Goal: Task Accomplishment & Management: Use online tool/utility

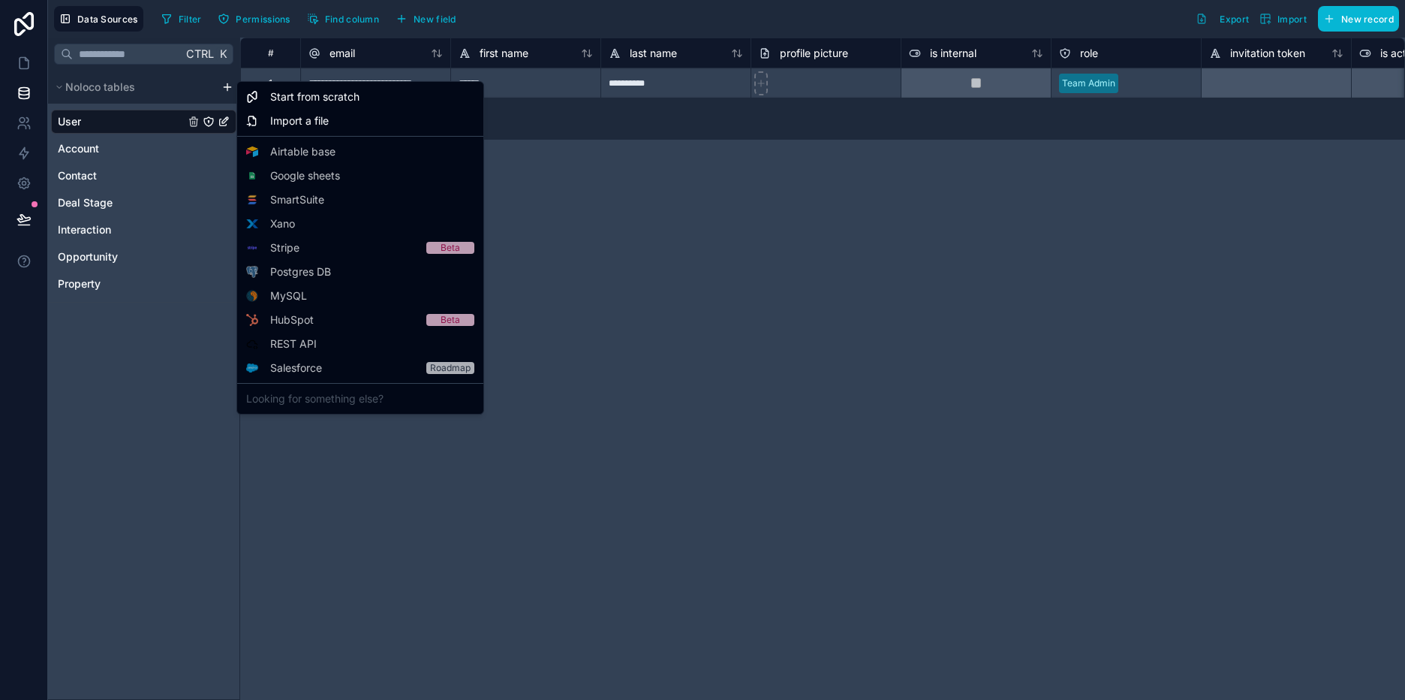
click at [139, 367] on html "**********" at bounding box center [702, 350] width 1405 height 700
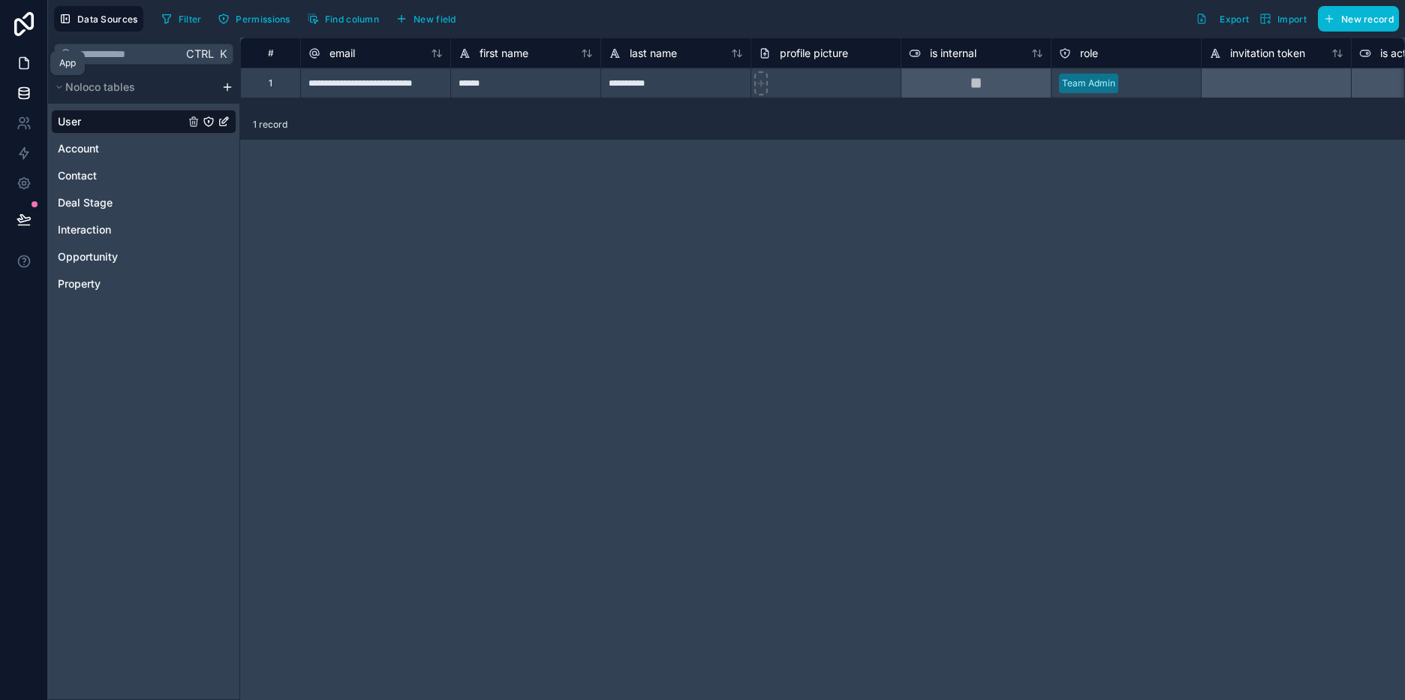
click at [23, 56] on icon at bounding box center [24, 63] width 15 height 15
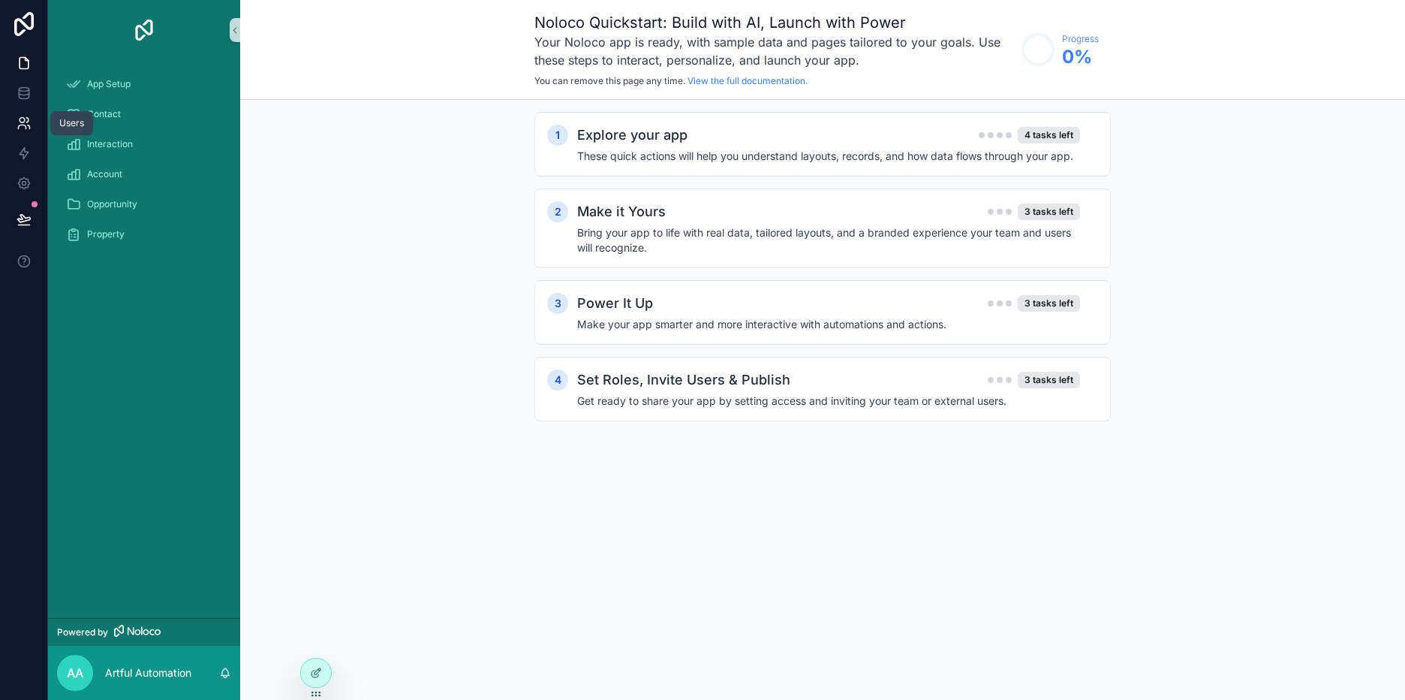
click at [23, 122] on icon at bounding box center [24, 123] width 15 height 15
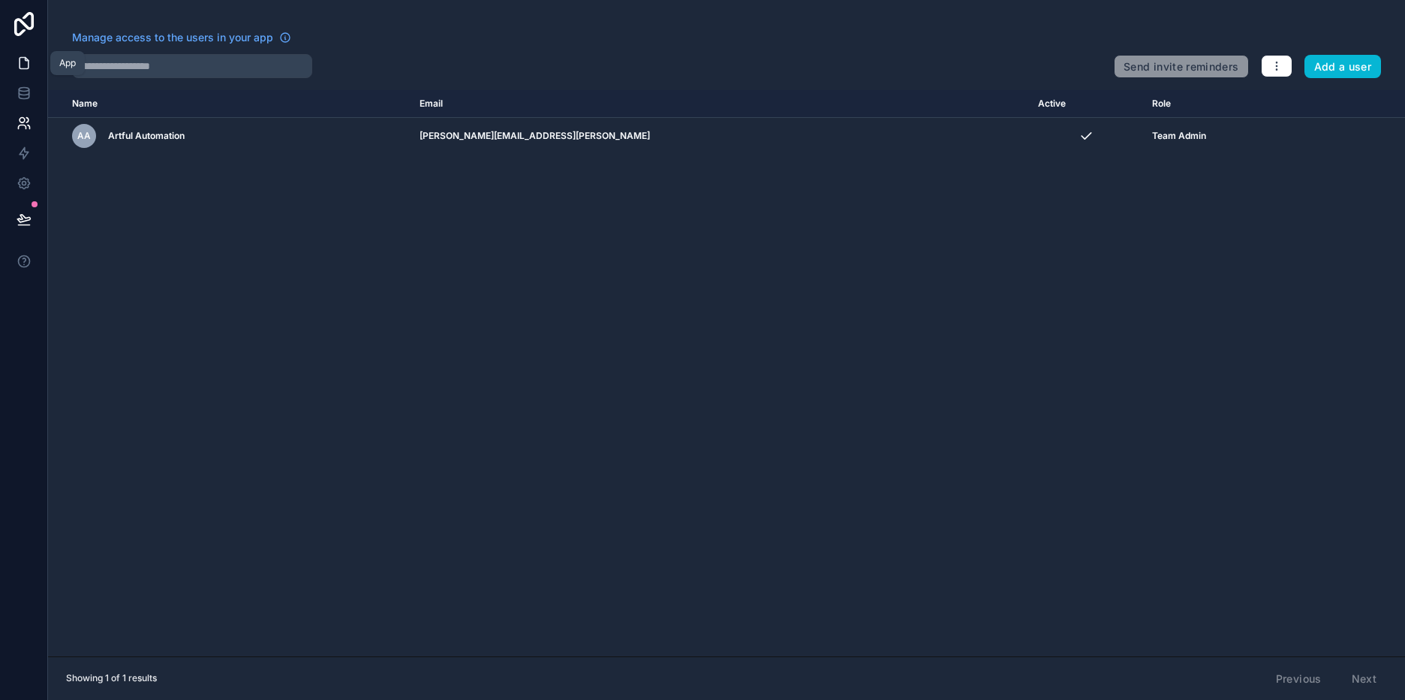
click at [26, 57] on icon at bounding box center [24, 63] width 15 height 15
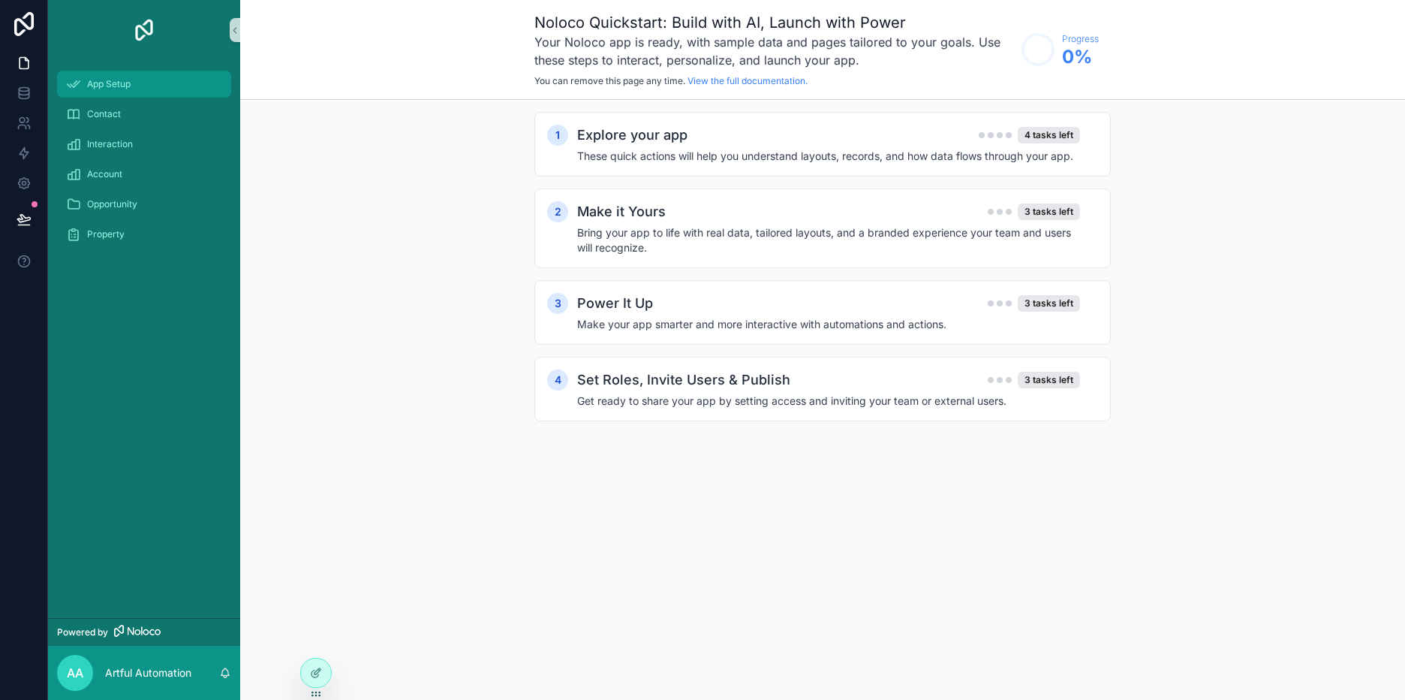
click at [117, 87] on span "App Setup" at bounding box center [109, 84] width 44 height 12
click at [312, 670] on icon at bounding box center [316, 673] width 12 height 12
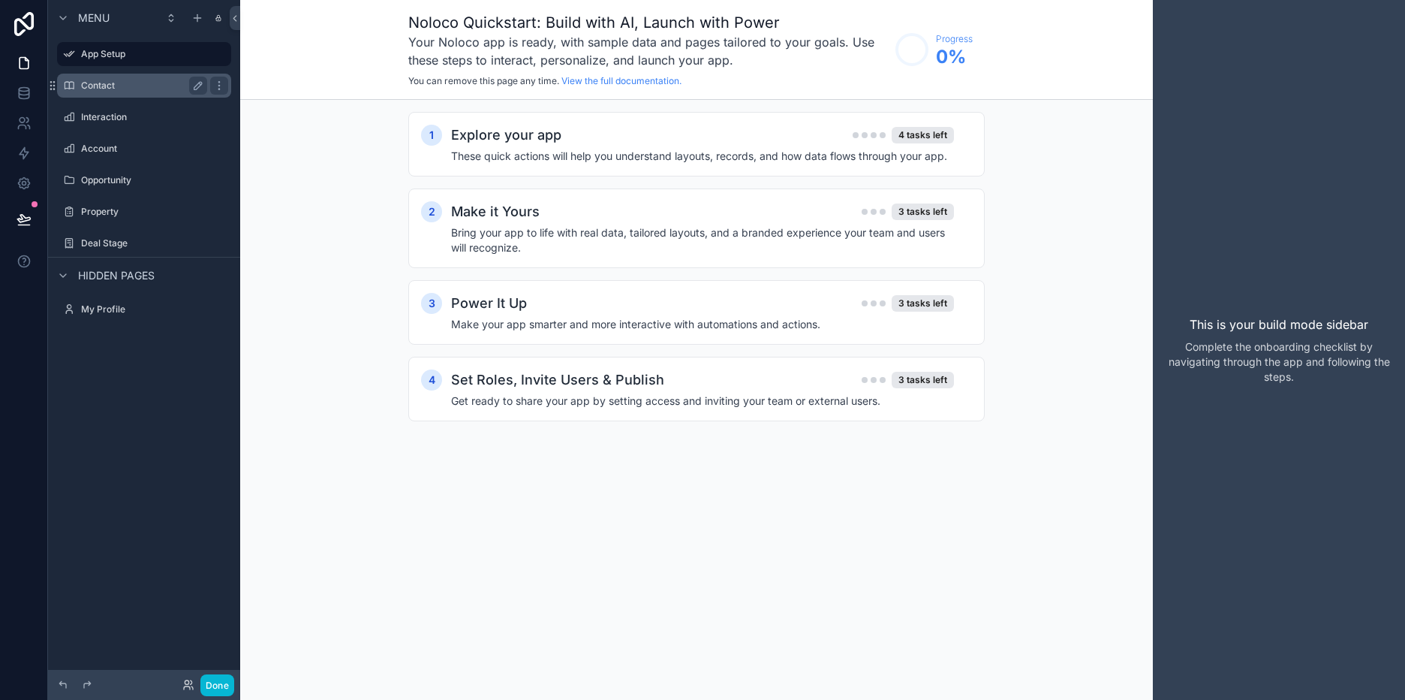
click at [113, 80] on label "Contact" at bounding box center [141, 86] width 120 height 12
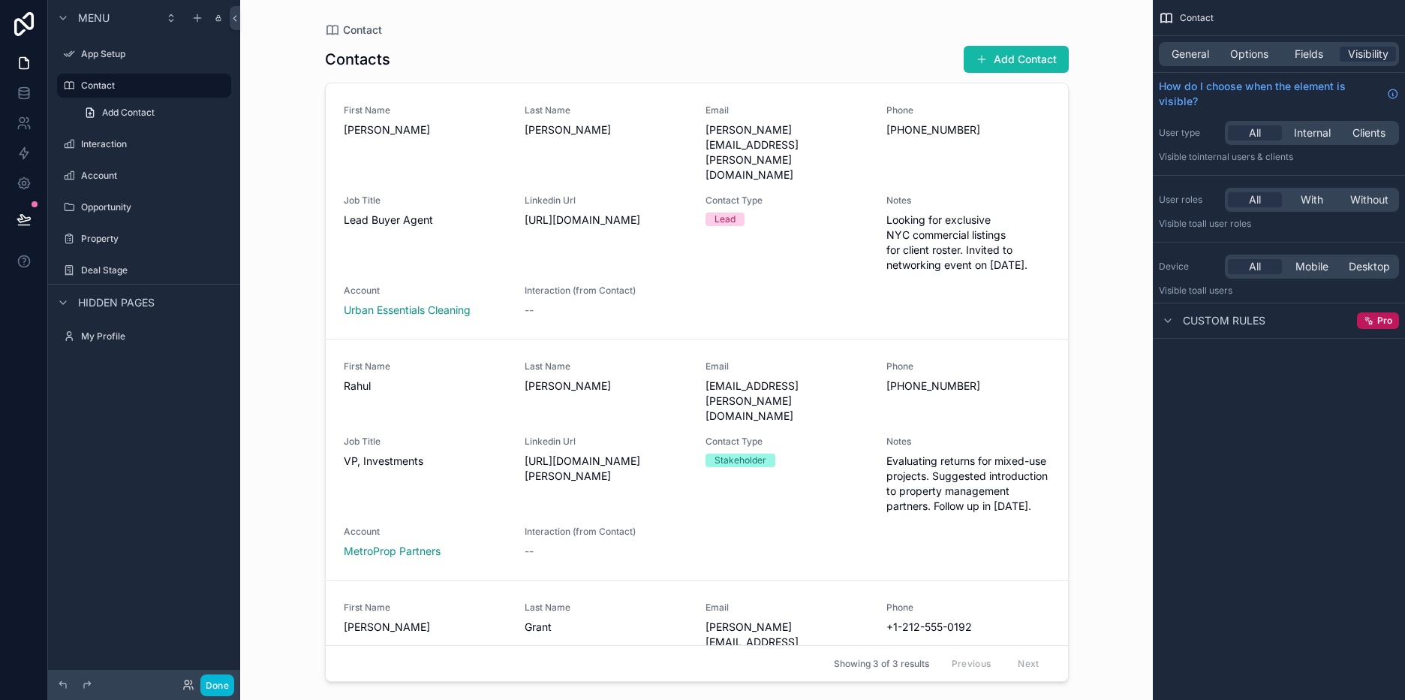
click at [1092, 120] on div "Contact Contacts Add Contact First Name Jessica Last Name Lin Email jessica.lin…" at bounding box center [696, 350] width 913 height 700
click at [133, 415] on div "Menu App Setup Contact Add Contact Interaction Account Opportunity Property Dea…" at bounding box center [144, 341] width 192 height 682
click at [65, 298] on icon "scrollable content" at bounding box center [63, 303] width 12 height 12
click at [65, 300] on icon "scrollable content" at bounding box center [63, 303] width 12 height 12
click at [133, 336] on label "My Profile" at bounding box center [141, 336] width 120 height 12
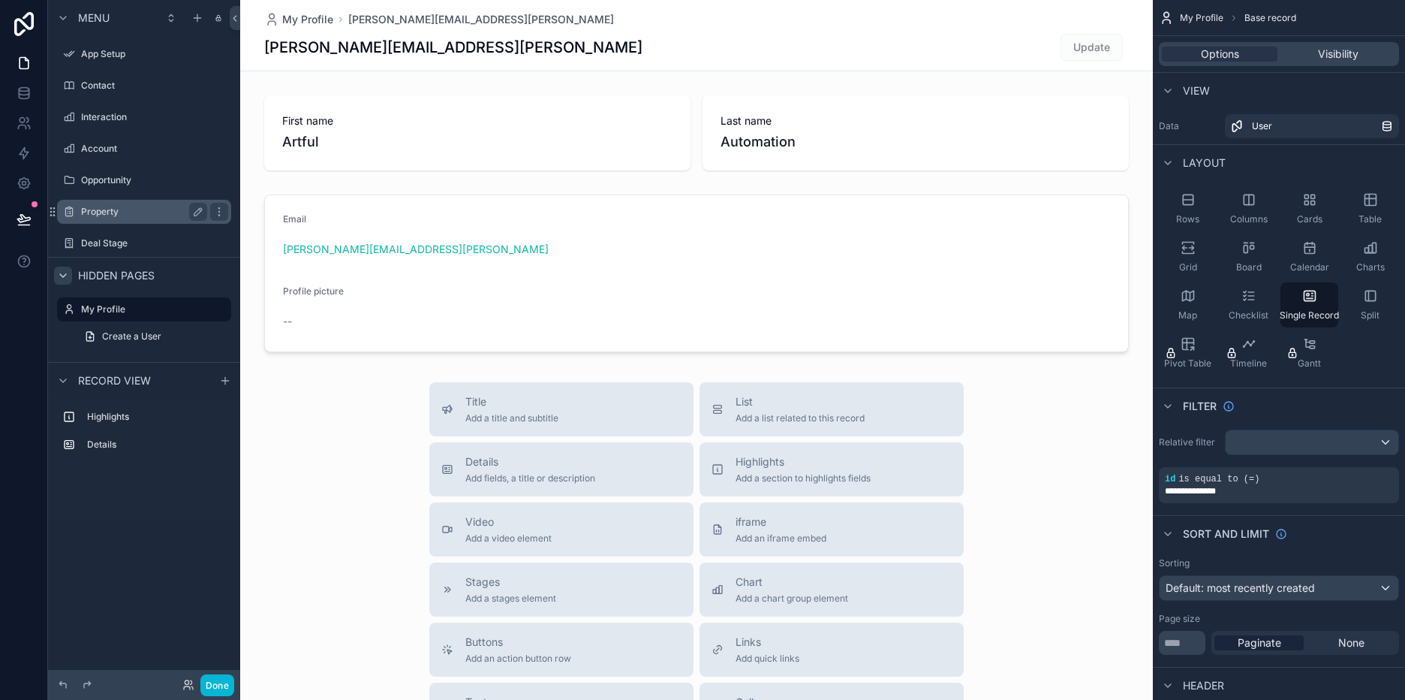
click at [116, 214] on label "Property" at bounding box center [141, 212] width 120 height 12
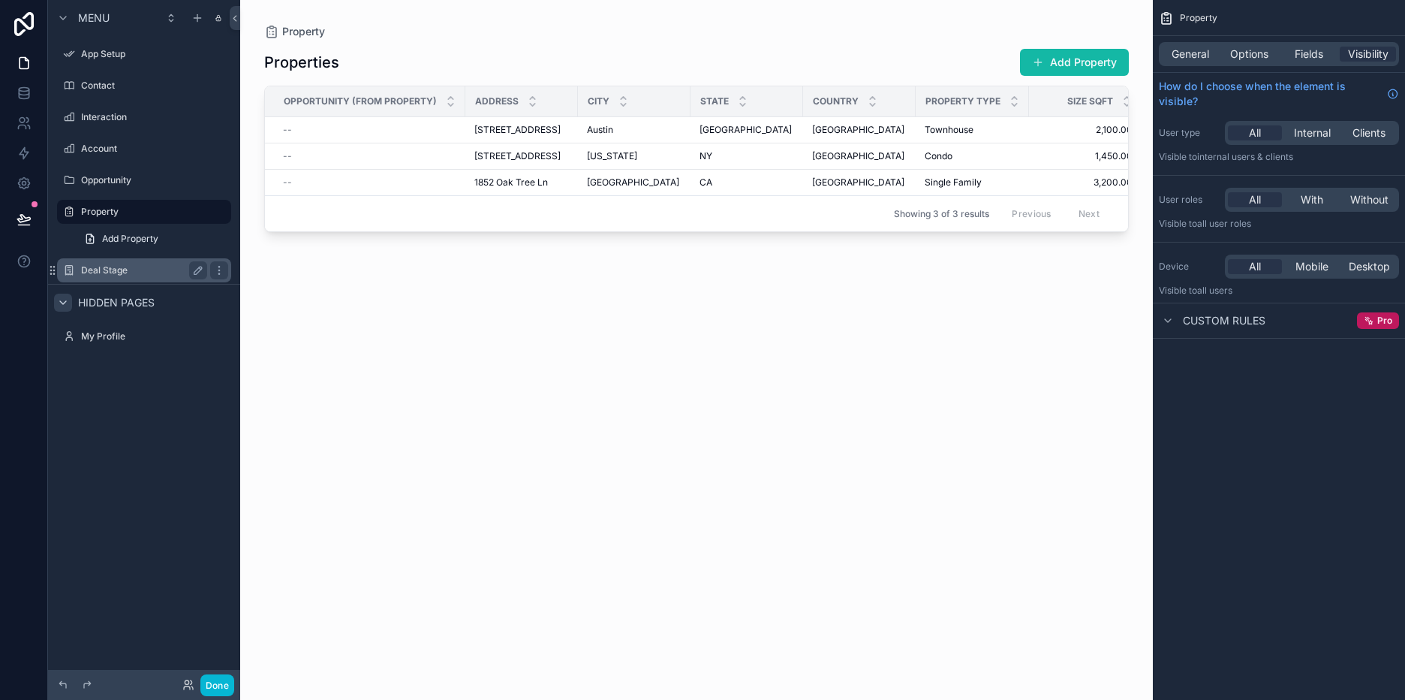
click at [105, 275] on label "Deal Stage" at bounding box center [141, 270] width 120 height 12
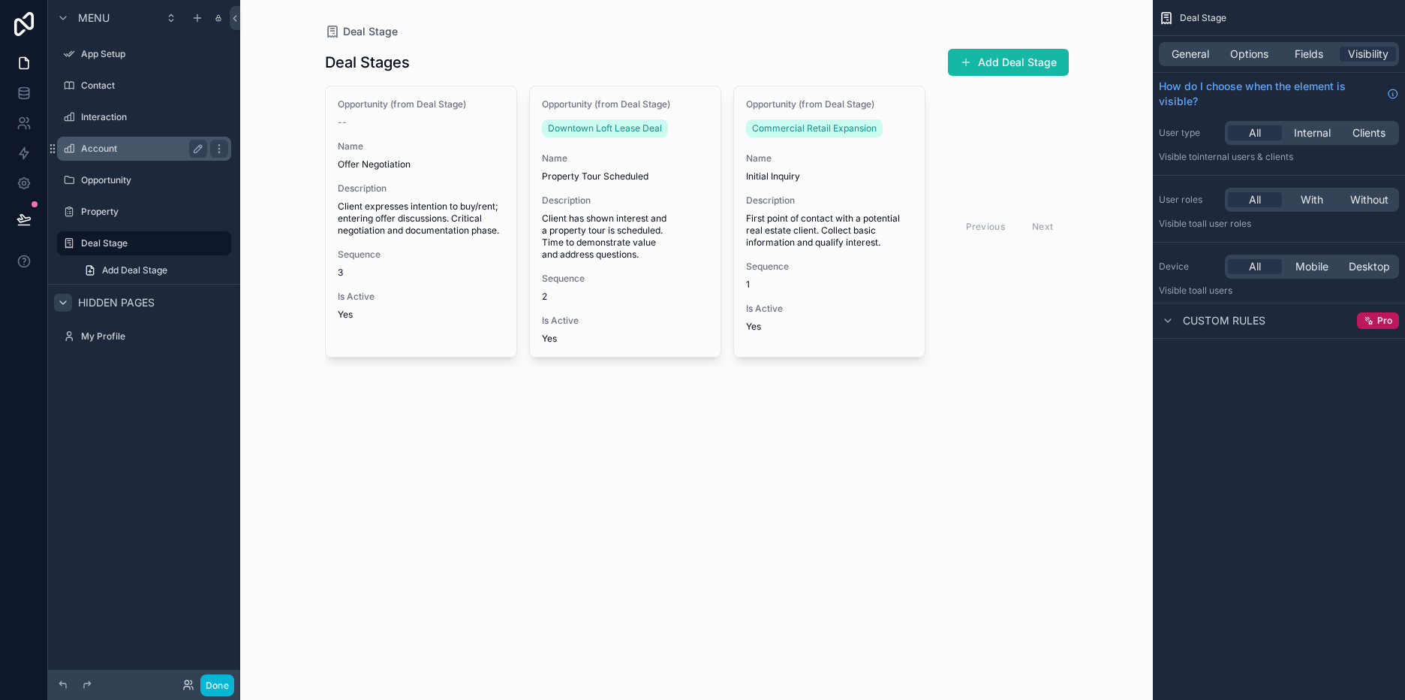
click at [118, 147] on label "Account" at bounding box center [141, 149] width 120 height 12
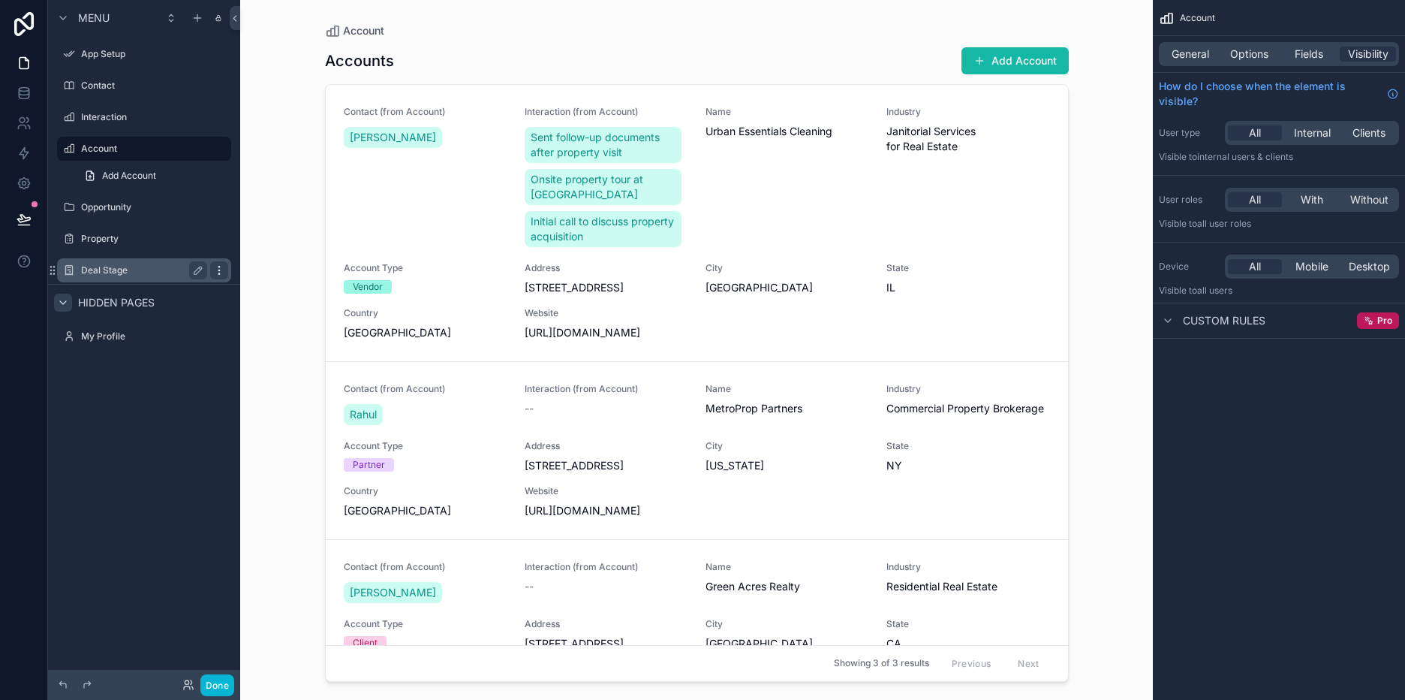
click at [217, 269] on icon "scrollable content" at bounding box center [219, 270] width 12 height 12
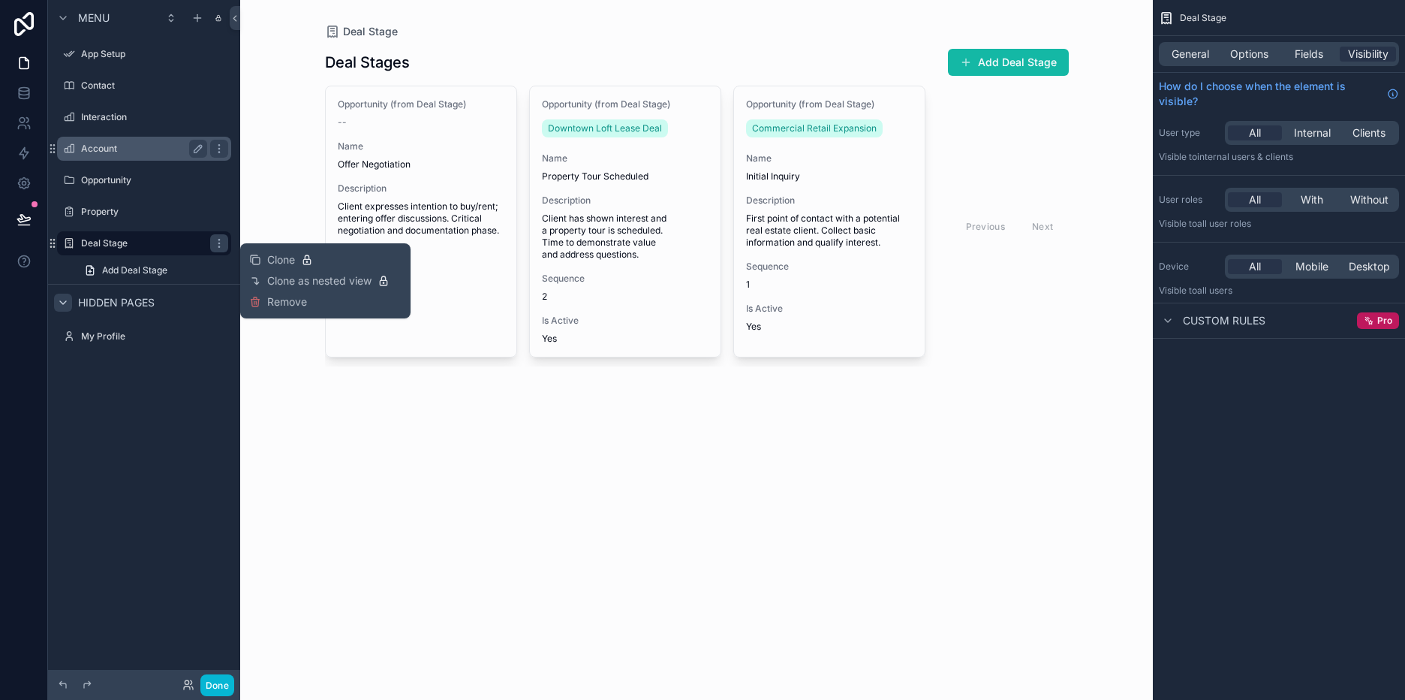
click at [121, 142] on div "Account" at bounding box center [144, 149] width 126 height 18
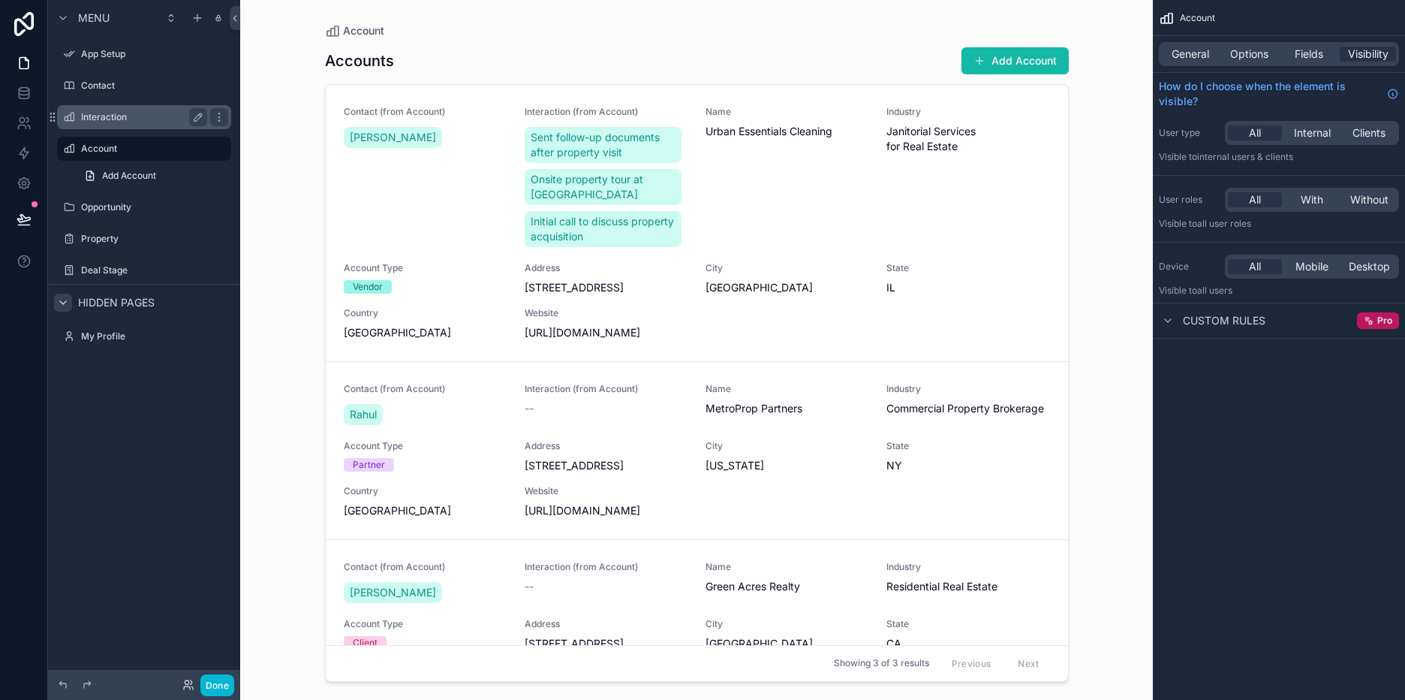
click at [130, 121] on label "Interaction" at bounding box center [141, 117] width 120 height 12
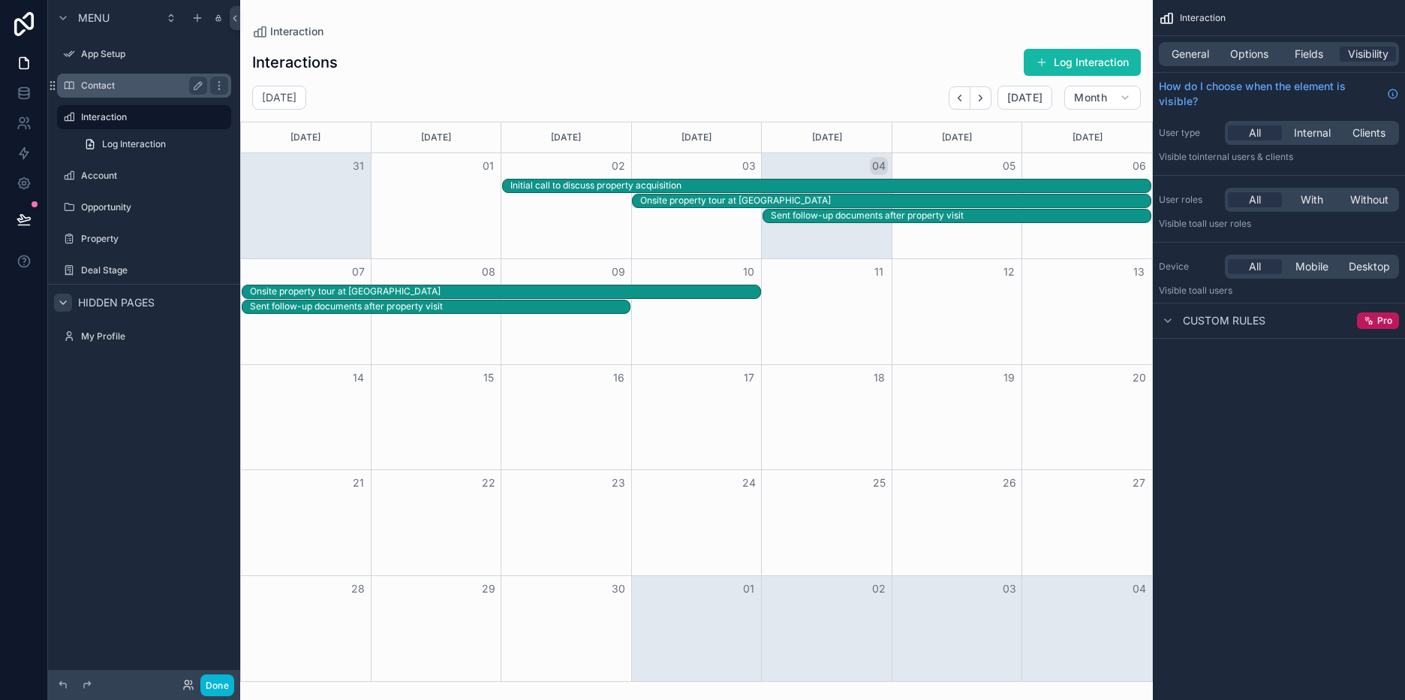
click at [138, 85] on label "Contact" at bounding box center [141, 86] width 120 height 12
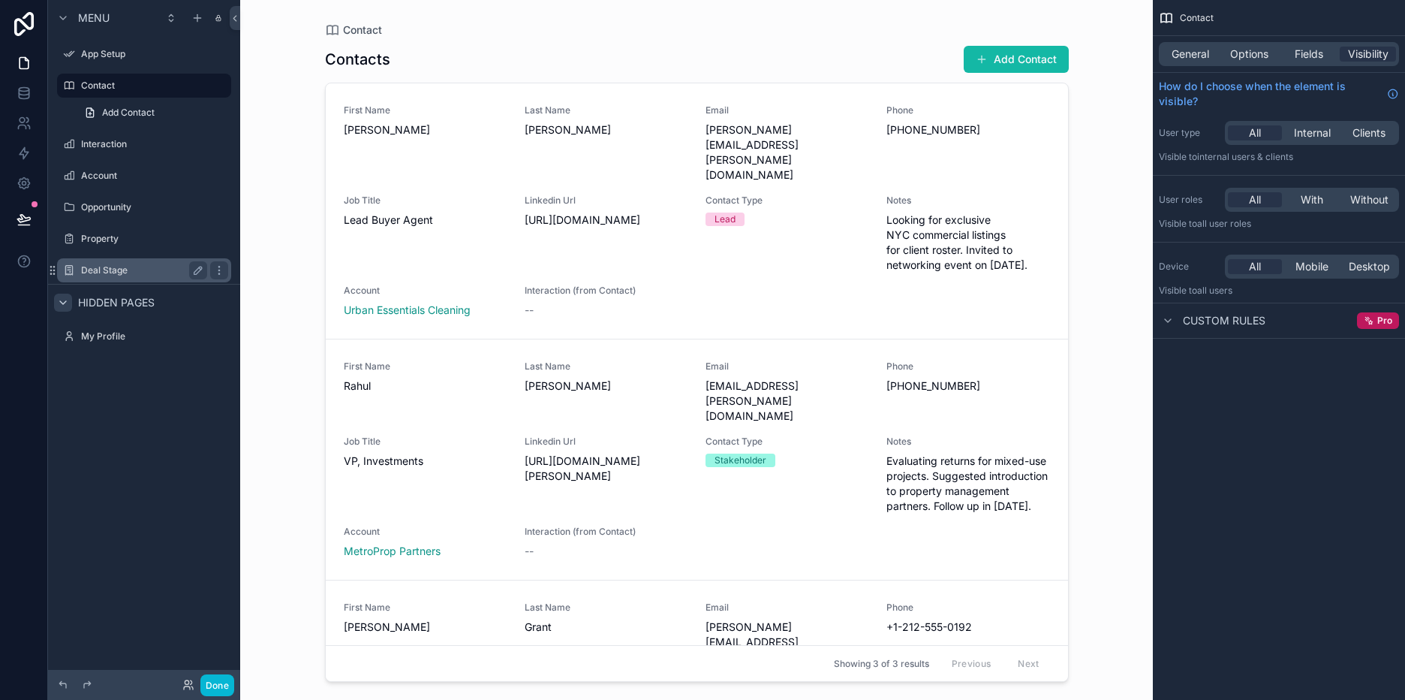
click at [181, 273] on label "Deal Stage" at bounding box center [141, 270] width 120 height 12
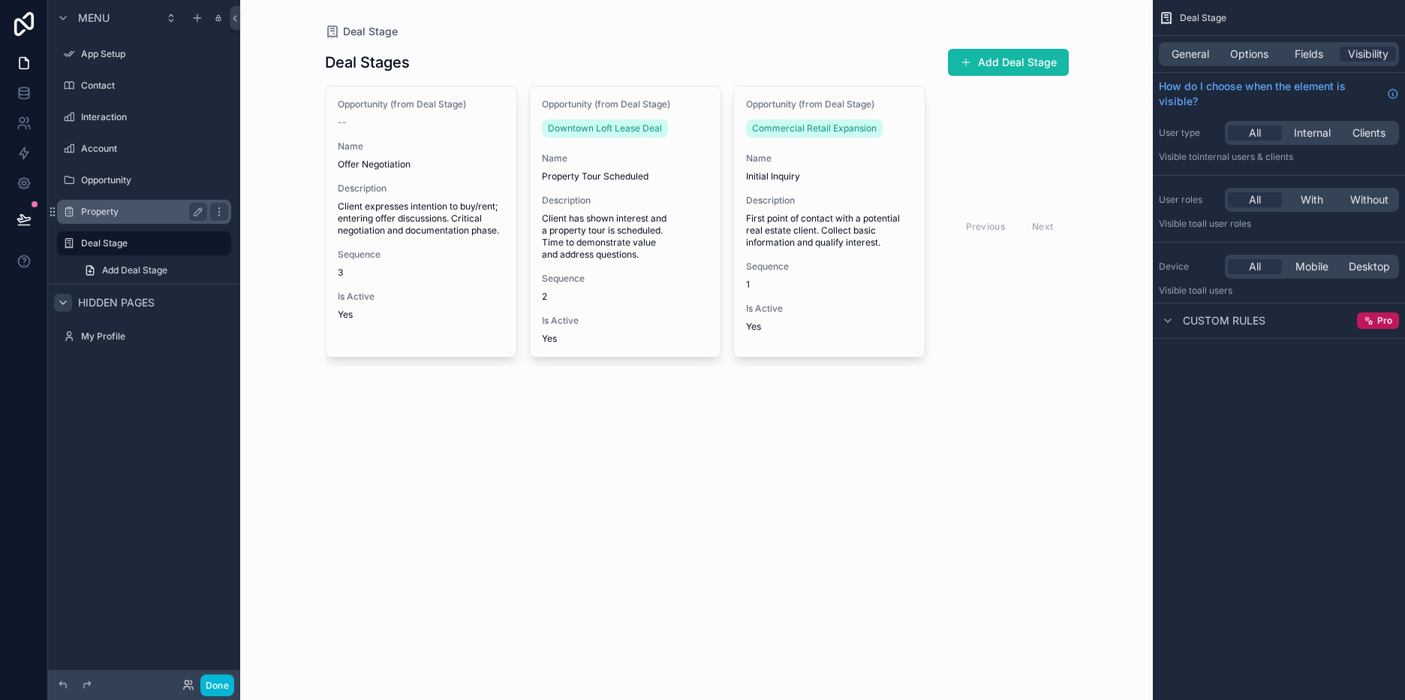
click at [154, 212] on label "Property" at bounding box center [141, 212] width 120 height 12
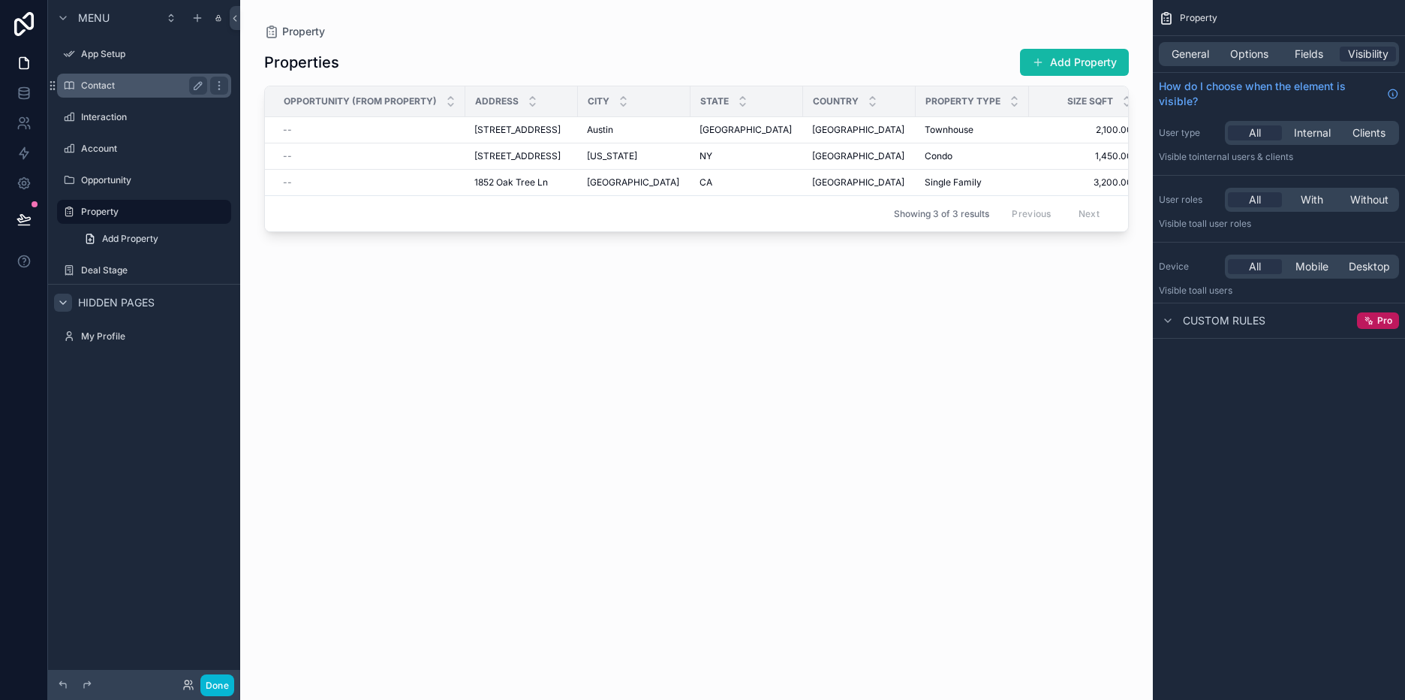
click at [143, 82] on label "Contact" at bounding box center [141, 86] width 120 height 12
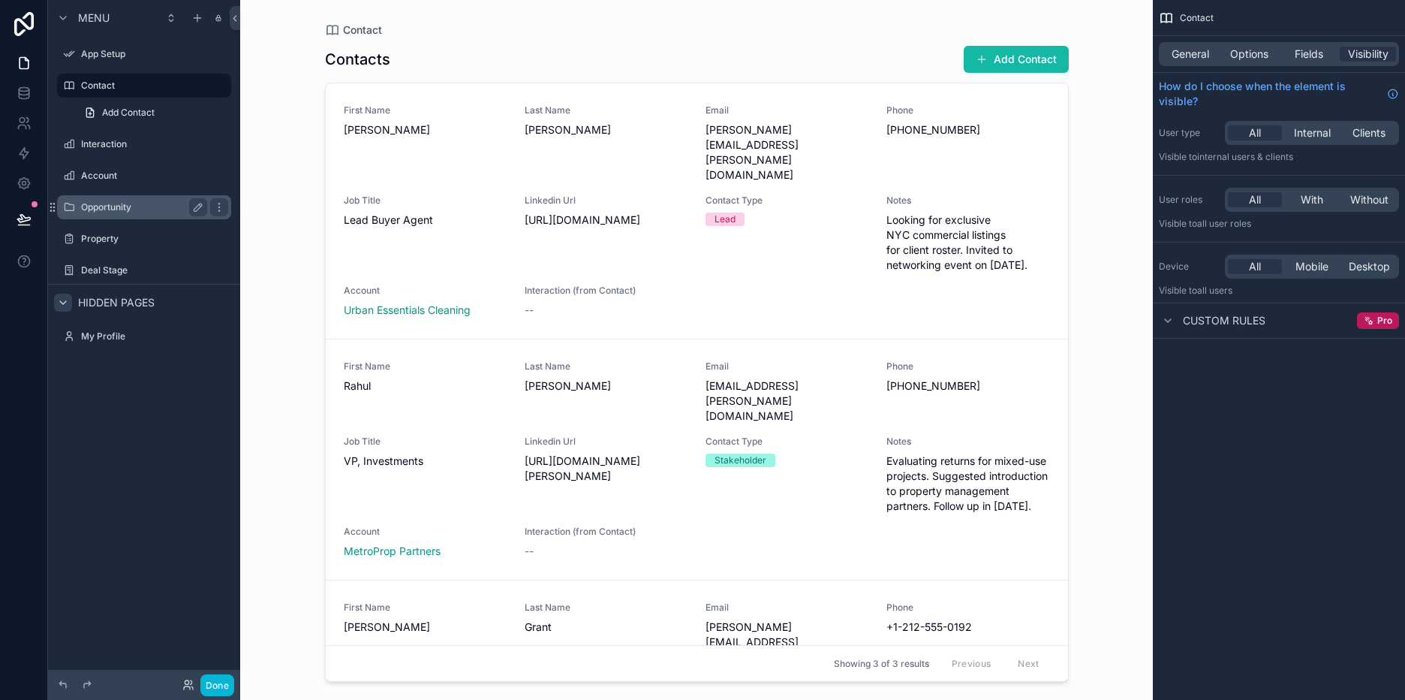
click at [136, 203] on label "Opportunity" at bounding box center [141, 207] width 120 height 12
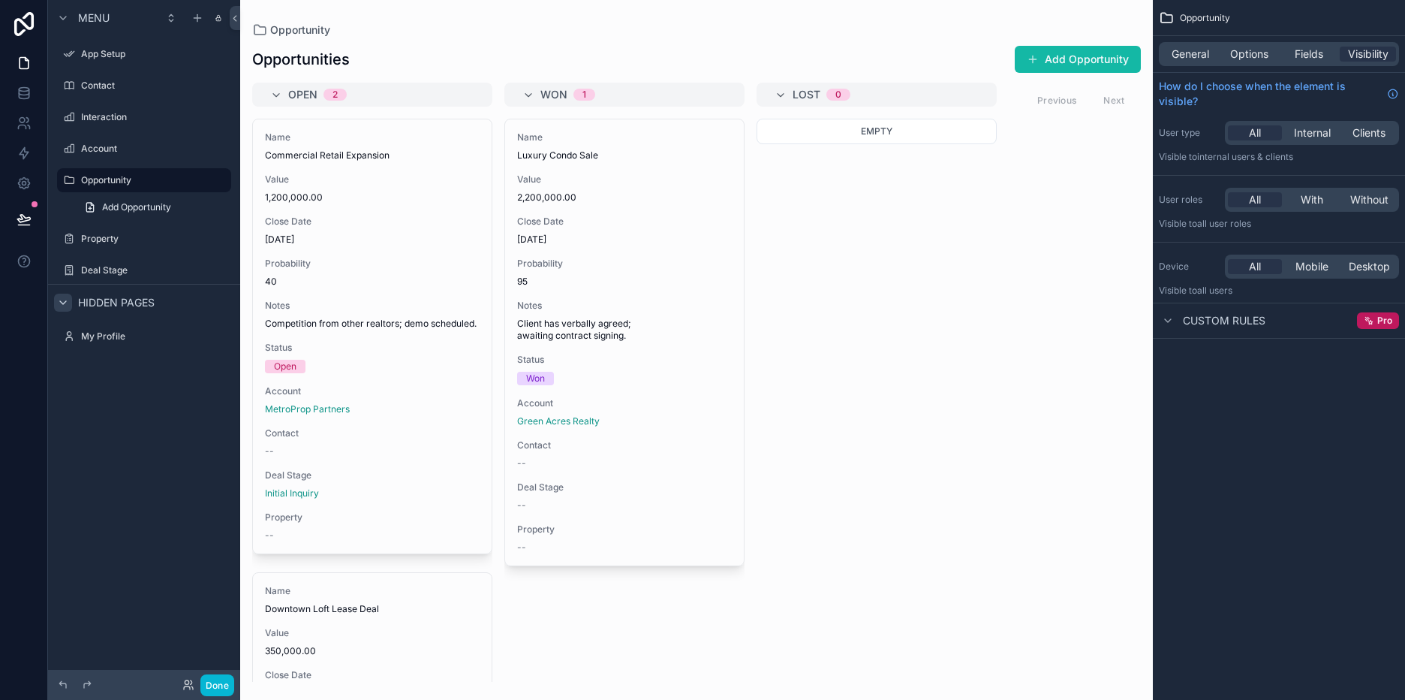
drag, startPoint x: 430, startPoint y: 200, endPoint x: 607, endPoint y: 194, distance: 176.5
click at [607, 194] on div "scrollable content" at bounding box center [696, 350] width 913 height 700
click at [122, 272] on label "Deal Stage" at bounding box center [141, 270] width 120 height 12
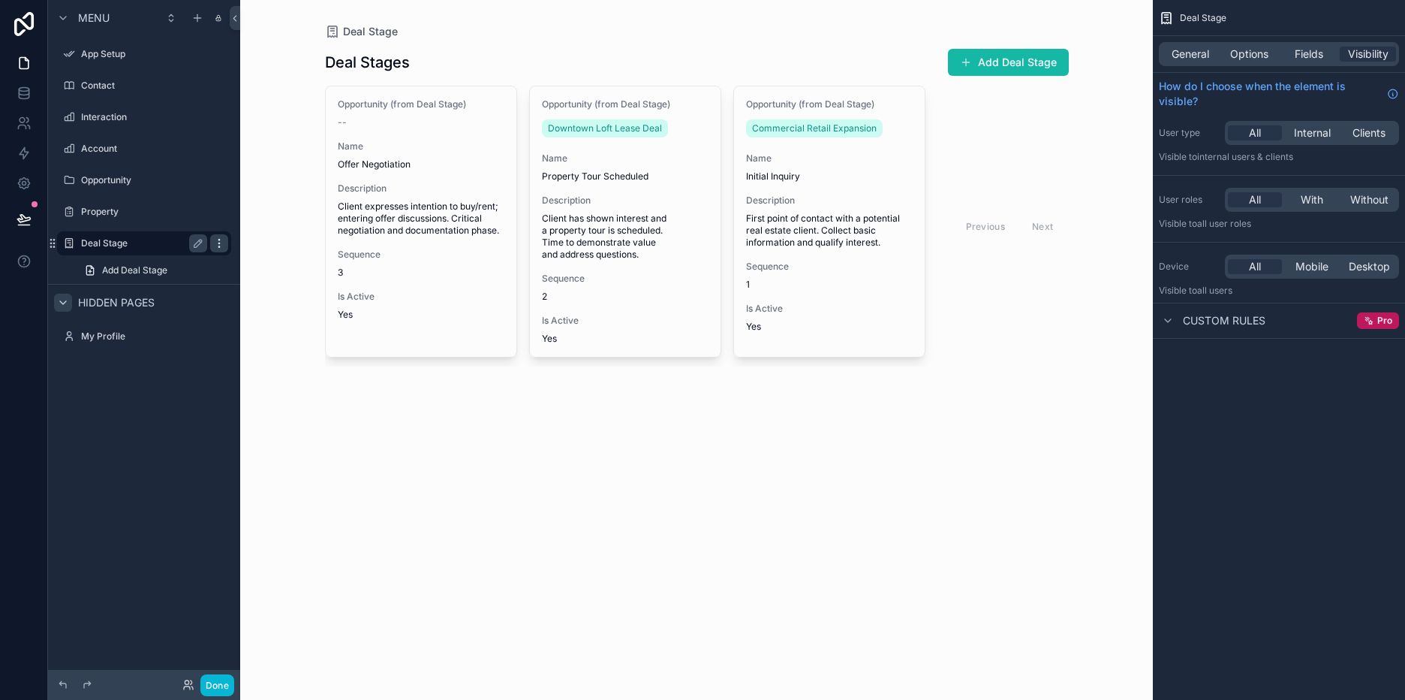
click at [218, 244] on icon "scrollable content" at bounding box center [219, 243] width 12 height 12
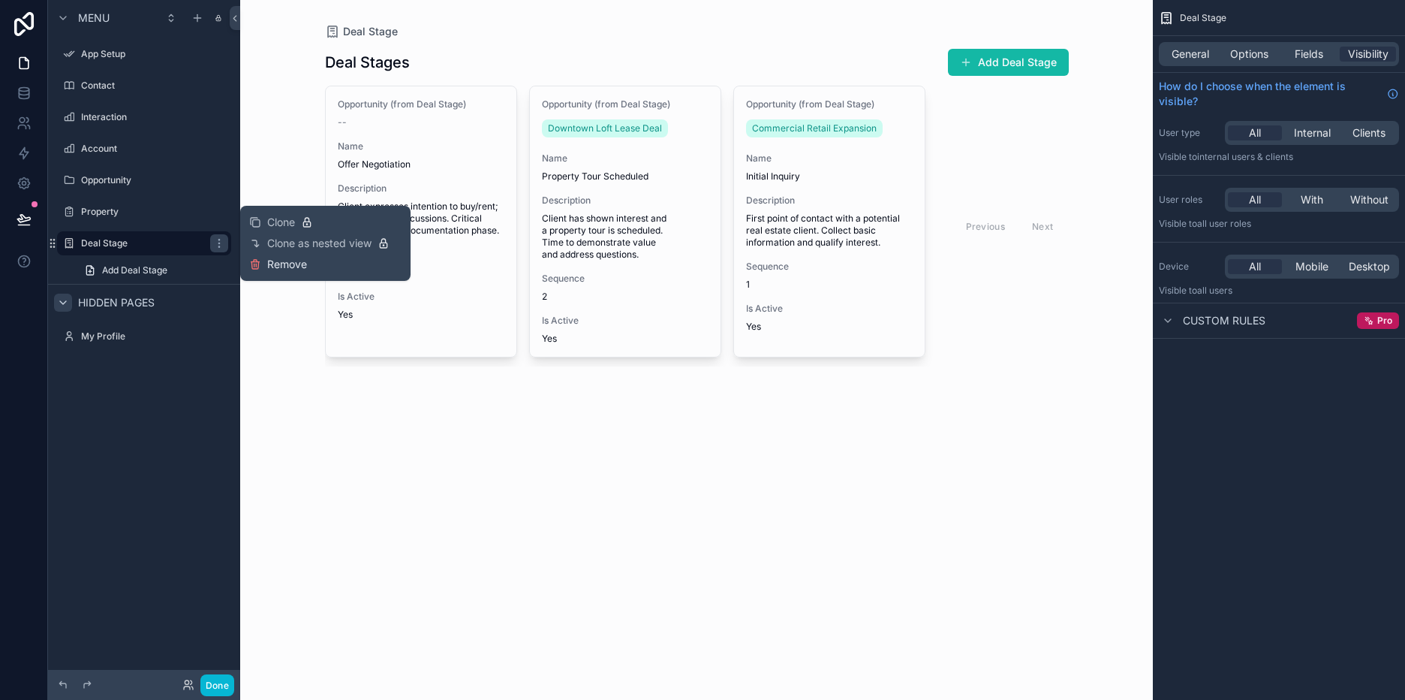
click at [293, 267] on span "Remove" at bounding box center [287, 264] width 40 height 15
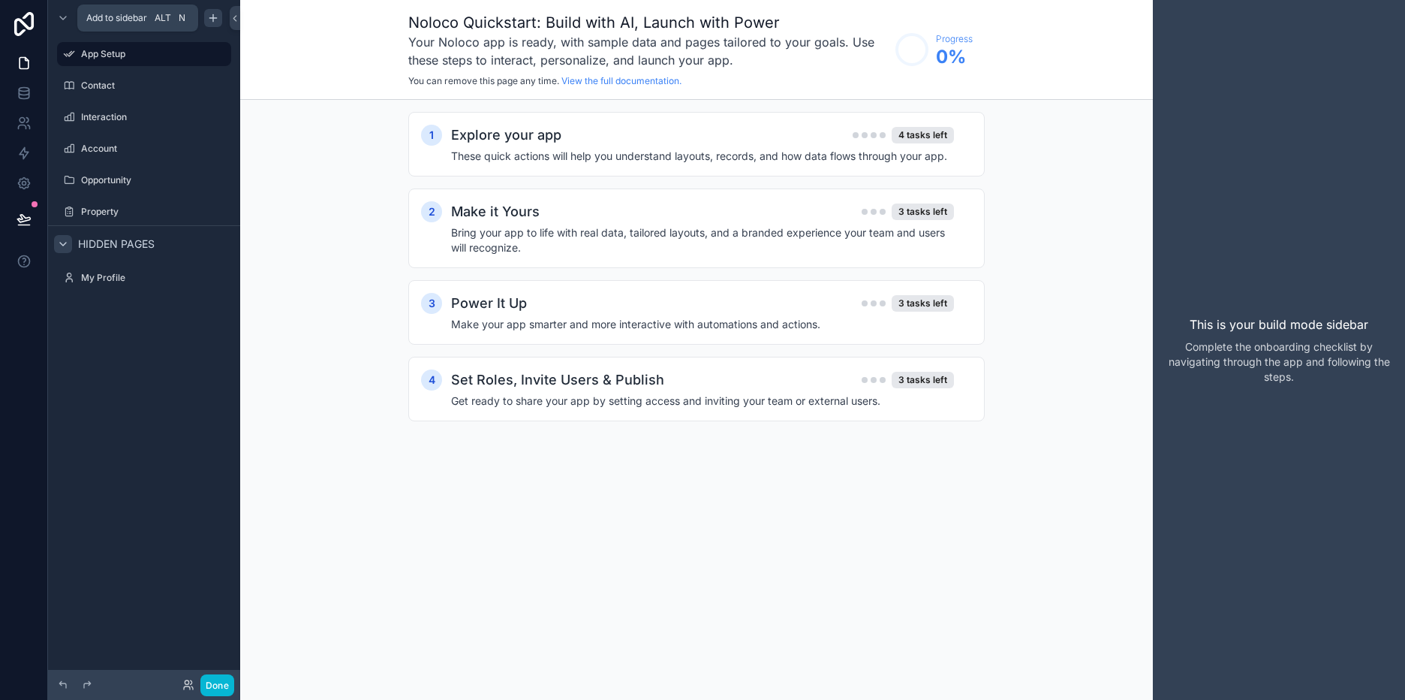
click at [221, 15] on div "scrollable content" at bounding box center [213, 18] width 18 height 18
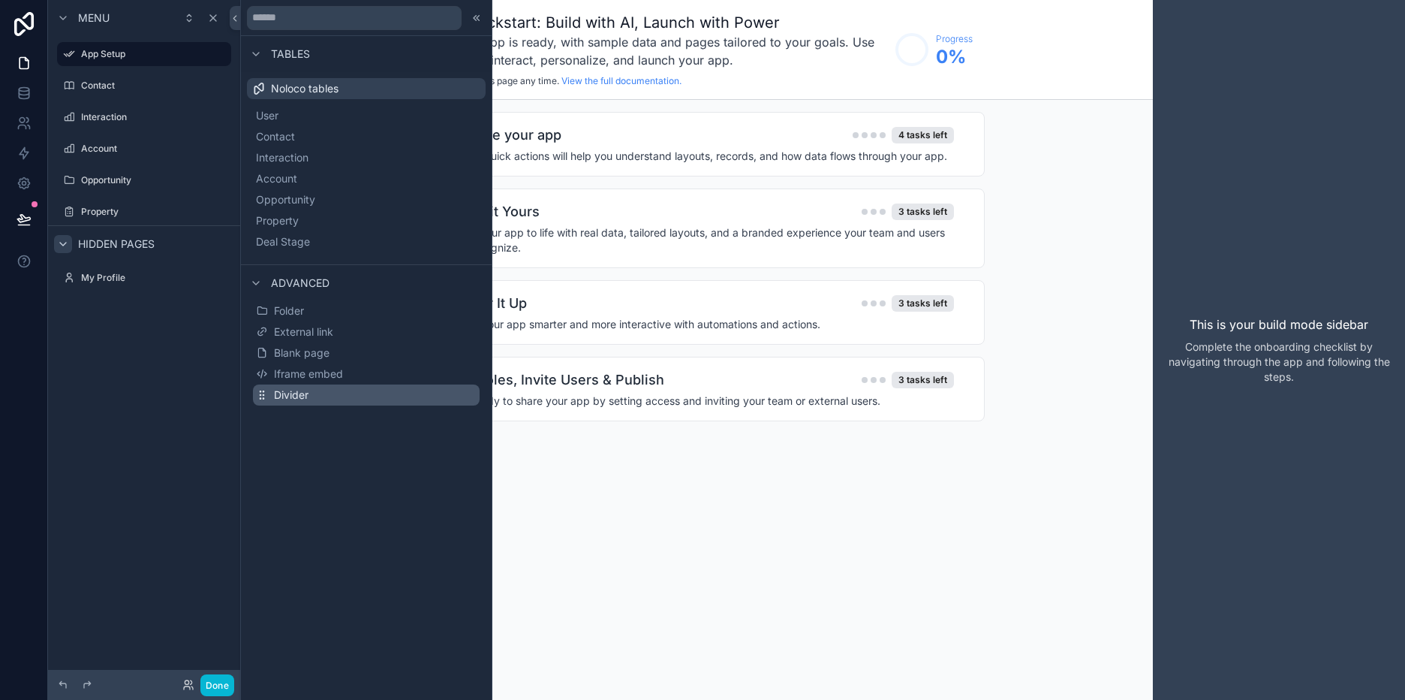
click at [334, 392] on button "Divider" at bounding box center [366, 394] width 227 height 21
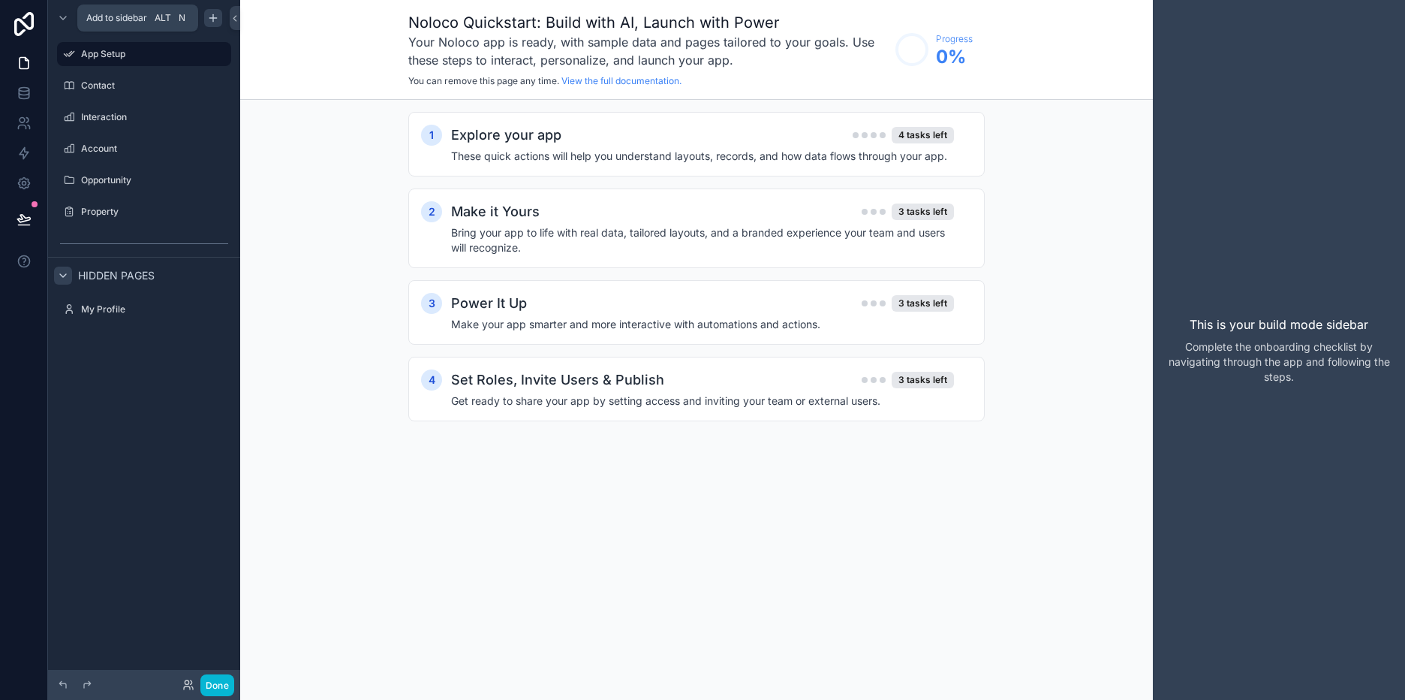
click at [212, 18] on icon "scrollable content" at bounding box center [212, 18] width 7 height 0
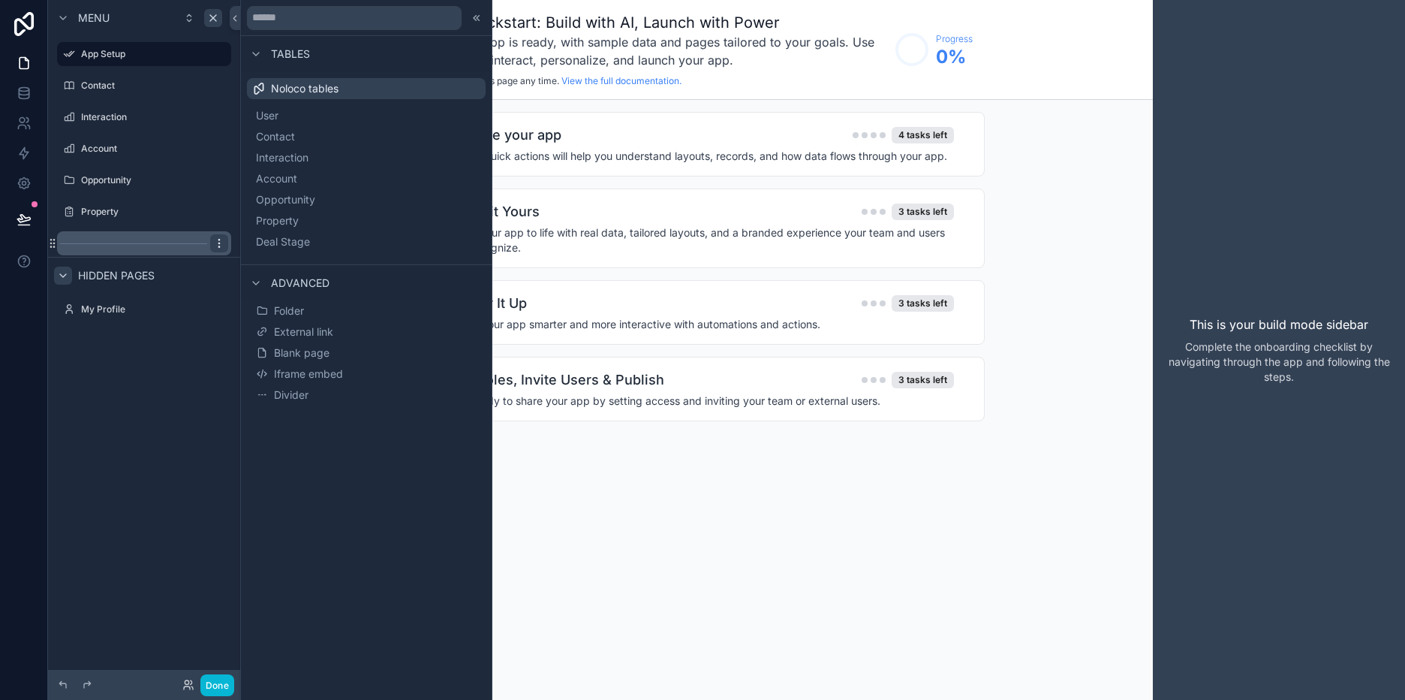
click at [221, 245] on icon "scrollable content" at bounding box center [219, 243] width 12 height 12
click at [278, 265] on span "Remove" at bounding box center [287, 264] width 40 height 15
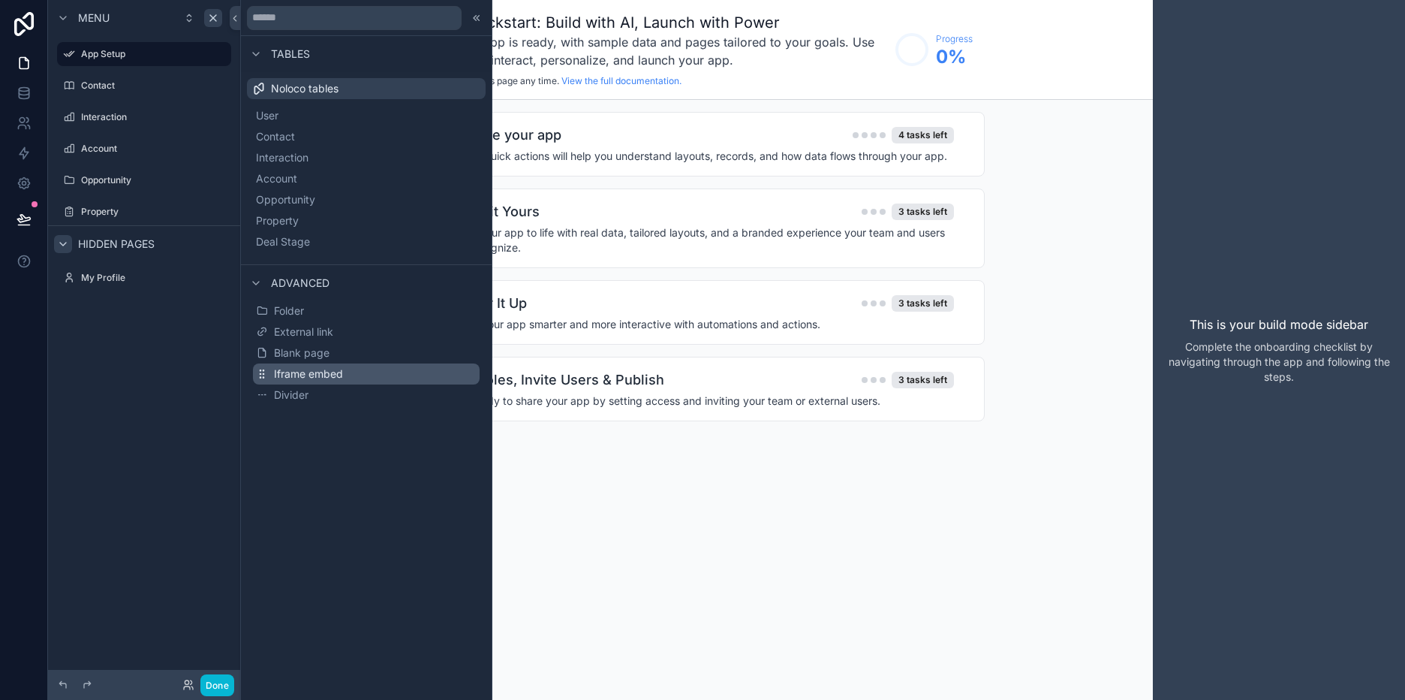
click at [323, 375] on span "Iframe embed" at bounding box center [308, 373] width 69 height 15
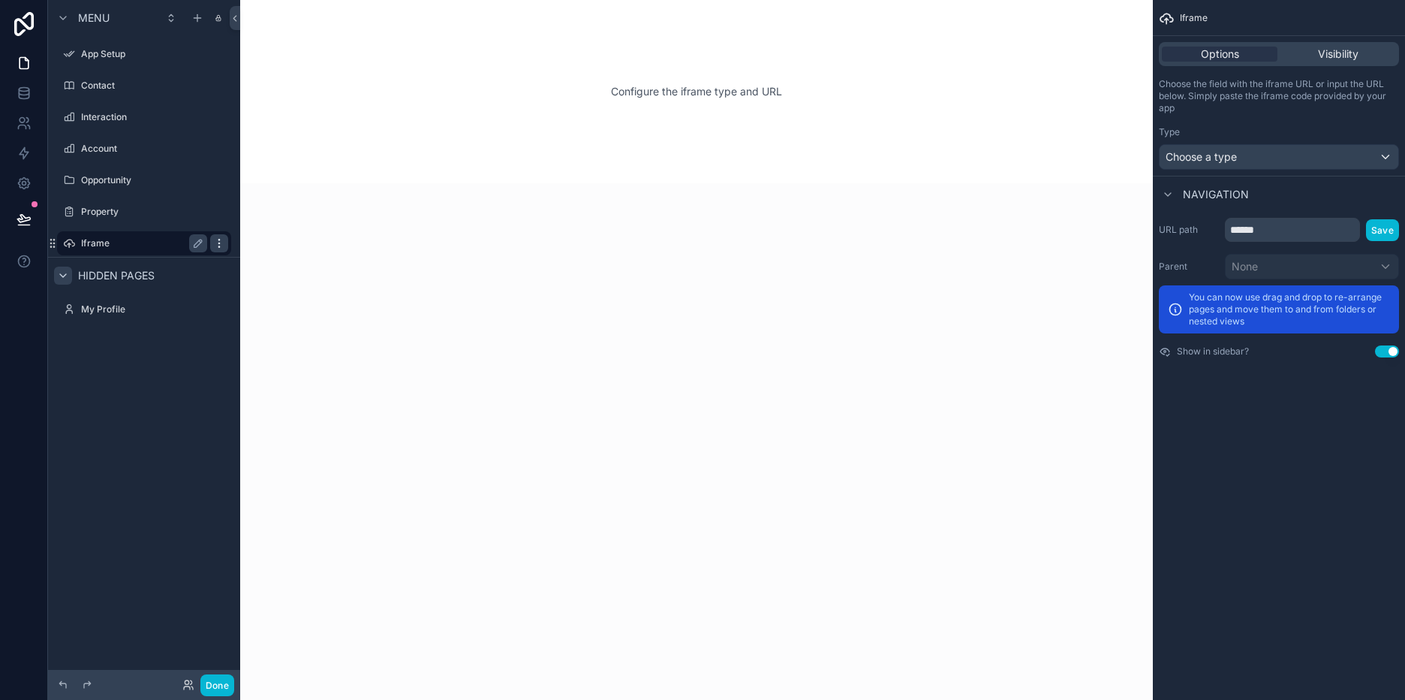
click at [220, 245] on icon "scrollable content" at bounding box center [219, 243] width 12 height 12
click at [279, 252] on span "Remove" at bounding box center [287, 253] width 40 height 15
